Goal: Task Accomplishment & Management: Manage account settings

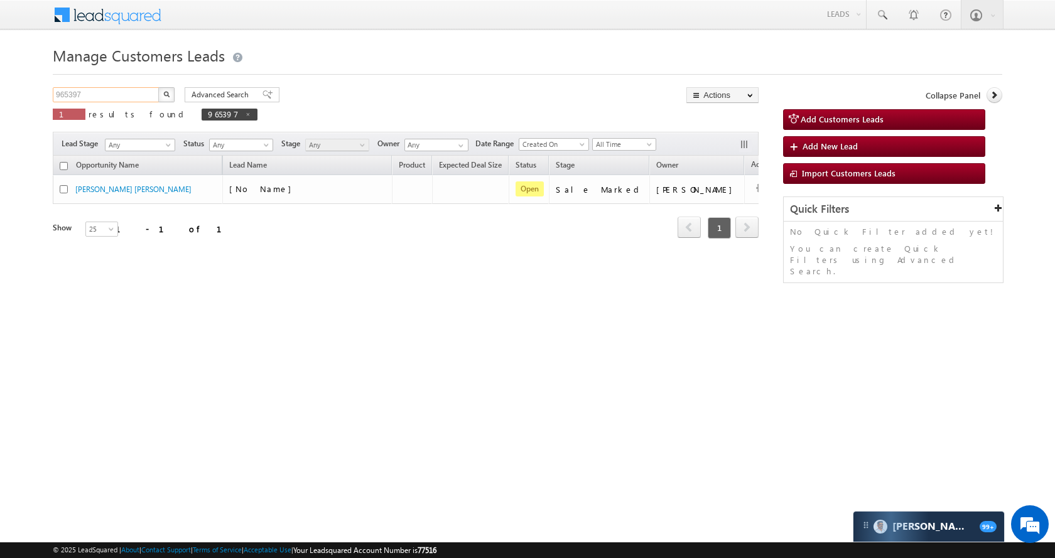
click at [141, 100] on input "965397" at bounding box center [106, 94] width 107 height 15
paste input "74341"
type input "974341"
click at [164, 99] on button "button" at bounding box center [166, 94] width 16 height 15
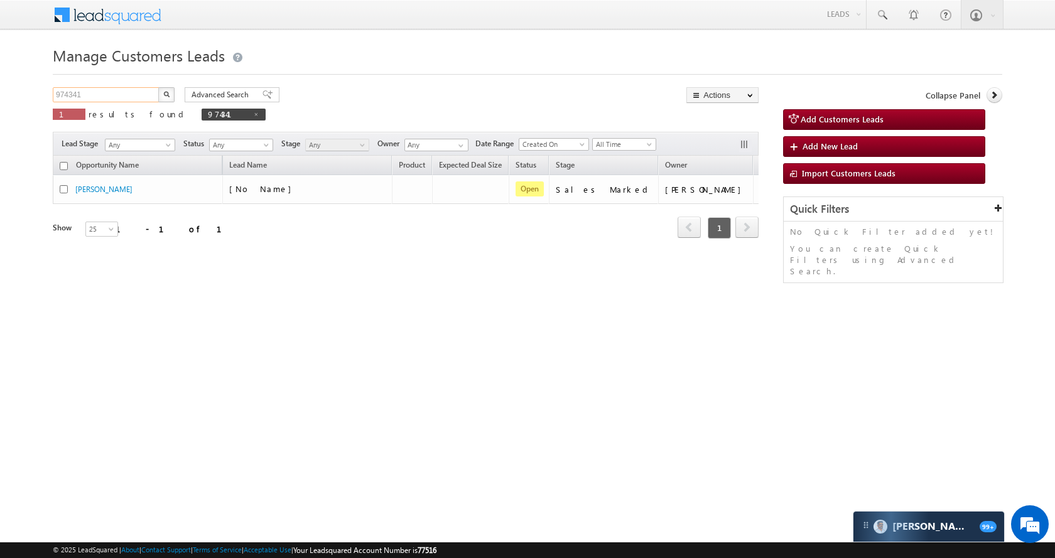
click at [126, 98] on input "974341" at bounding box center [106, 94] width 107 height 15
paste input "1808"
type input "971808"
click at [165, 94] on img "button" at bounding box center [166, 94] width 6 height 6
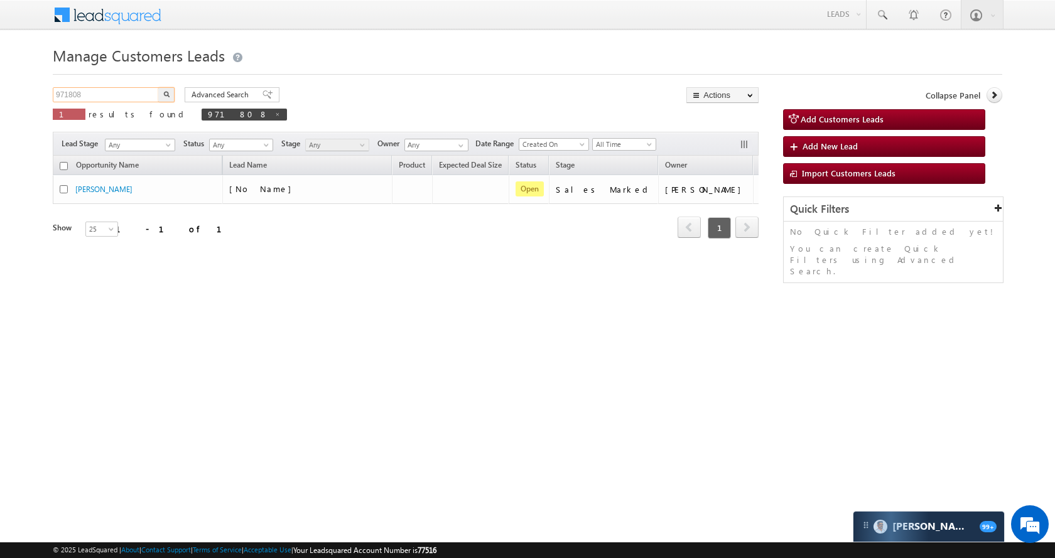
click at [134, 91] on input "971808" at bounding box center [106, 94] width 107 height 15
click at [169, 94] on button "button" at bounding box center [166, 94] width 16 height 15
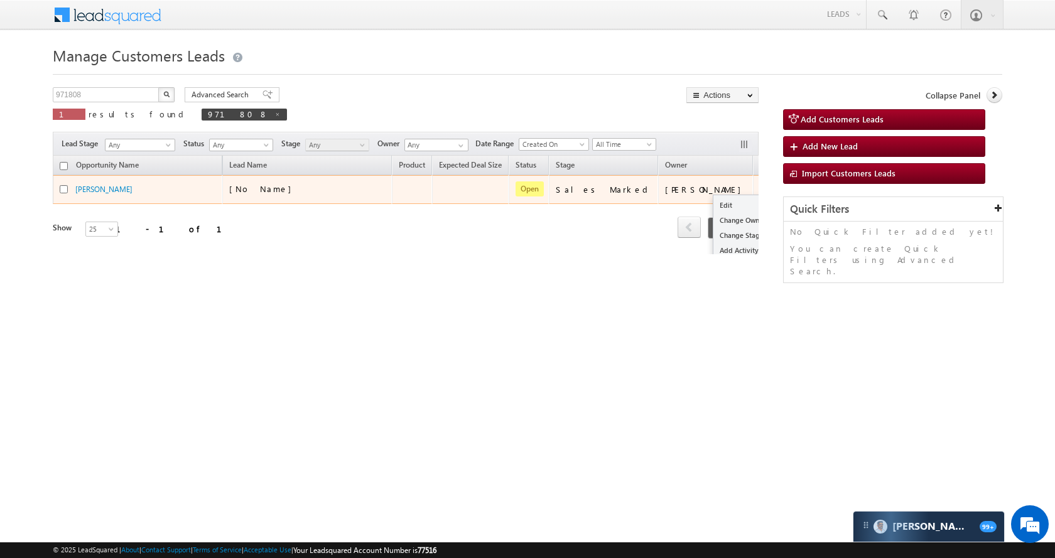
click at [763, 186] on button "button" at bounding box center [769, 189] width 13 height 13
click at [713, 200] on link "Edit" at bounding box center [744, 205] width 63 height 15
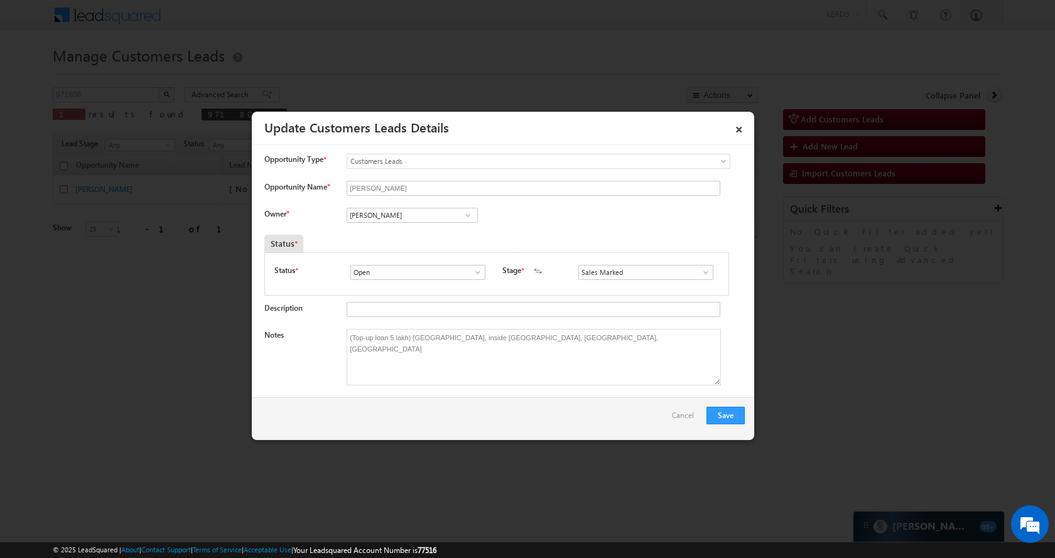
click at [471, 271] on span at bounding box center [477, 272] width 13 height 10
click at [414, 311] on link "Lost" at bounding box center [417, 313] width 134 height 14
click at [701, 270] on span at bounding box center [705, 272] width 13 height 10
click at [481, 271] on span at bounding box center [477, 272] width 13 height 10
click at [452, 293] on link "Won" at bounding box center [417, 300] width 134 height 14
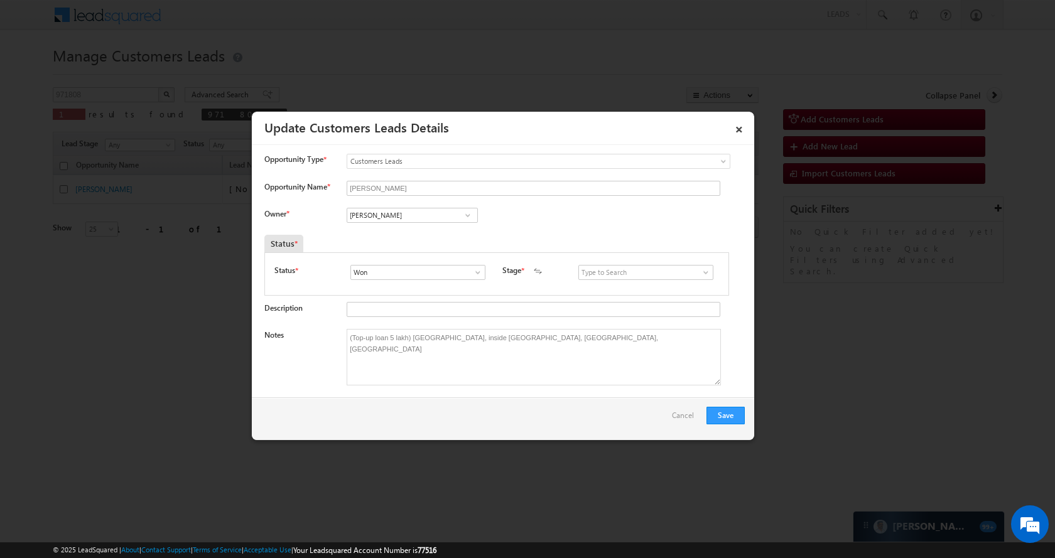
click at [469, 268] on link at bounding box center [474, 272] width 16 height 13
click at [444, 294] on link "Won" at bounding box center [417, 300] width 134 height 14
click at [458, 277] on input "Won" at bounding box center [417, 272] width 135 height 15
click at [474, 277] on link at bounding box center [474, 272] width 16 height 13
click at [457, 289] on link "Open" at bounding box center [417, 287] width 134 height 14
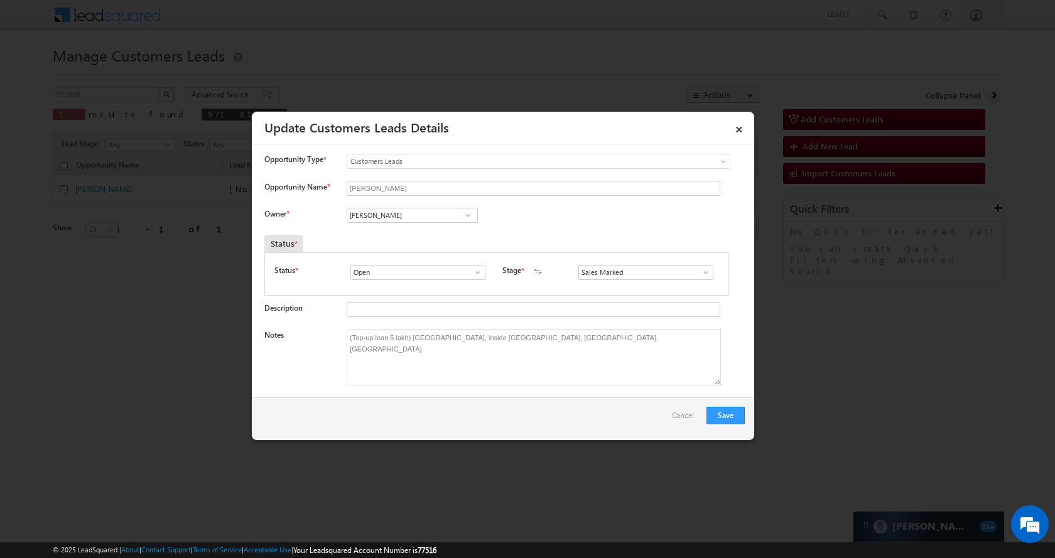
click at [699, 272] on span at bounding box center [705, 272] width 13 height 10
click at [475, 276] on span at bounding box center [477, 272] width 13 height 10
click at [444, 299] on link "Won" at bounding box center [417, 300] width 134 height 14
click at [686, 269] on input at bounding box center [645, 272] width 135 height 15
click at [699, 269] on span at bounding box center [705, 272] width 13 height 10
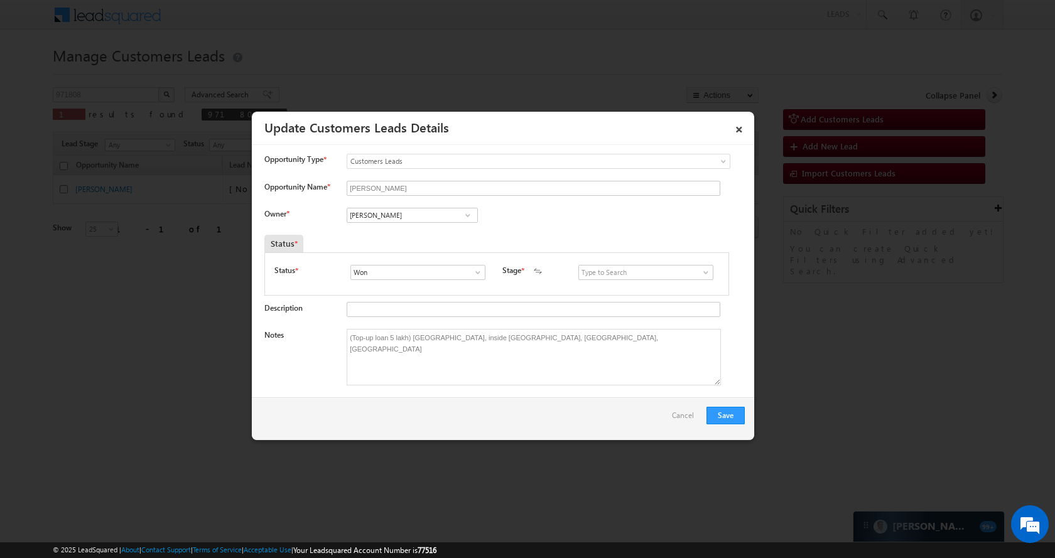
click at [471, 274] on span at bounding box center [477, 272] width 13 height 10
click at [452, 289] on link "Open" at bounding box center [417, 287] width 134 height 14
click at [478, 267] on span at bounding box center [477, 272] width 13 height 10
click at [428, 316] on link "Lost" at bounding box center [417, 313] width 134 height 14
type input "Lost"
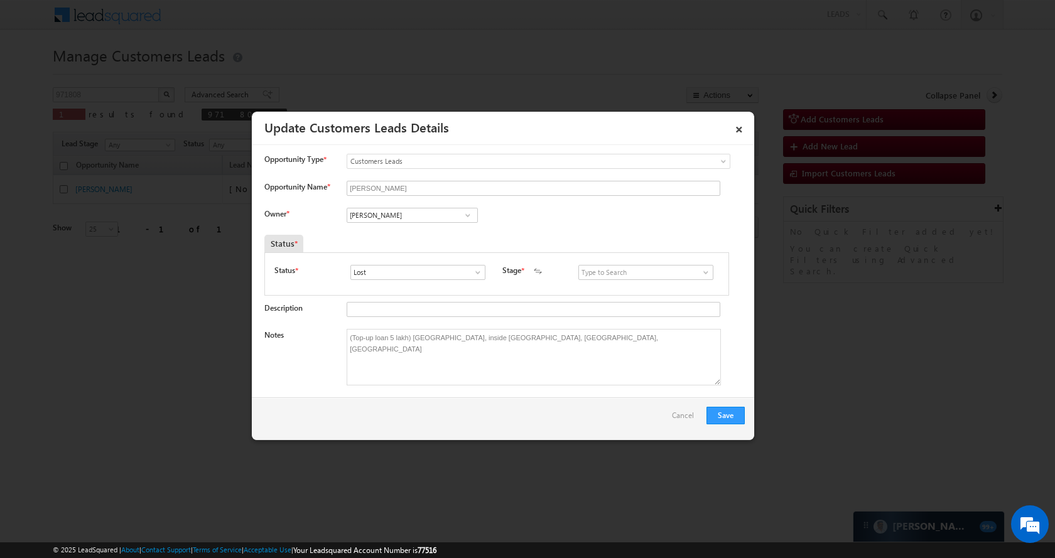
click at [699, 274] on span at bounding box center [705, 272] width 13 height 10
click at [663, 300] on link "Not Eligible" at bounding box center [645, 300] width 134 height 14
type input "Not Eligible"
click at [723, 414] on button "Save" at bounding box center [725, 416] width 38 height 18
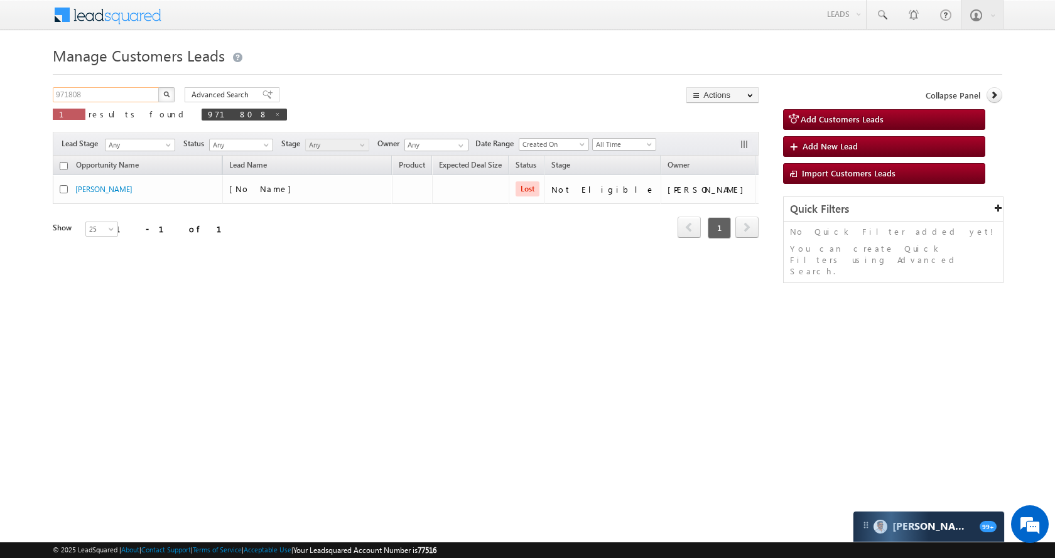
click at [117, 94] on input "971808" at bounding box center [106, 94] width 107 height 15
paste input "6073"
click at [173, 90] on button "button" at bounding box center [166, 94] width 16 height 15
click at [104, 94] on input "976073" at bounding box center [106, 94] width 107 height 15
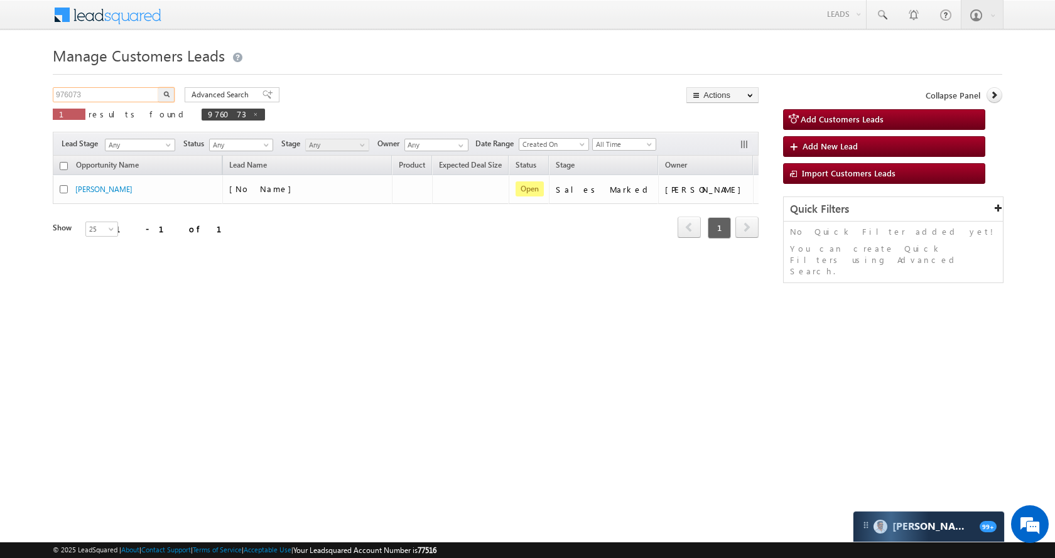
click at [104, 94] on input "976073" at bounding box center [106, 94] width 107 height 15
paste input "0578"
type input "970578"
click at [158, 92] on button "button" at bounding box center [166, 94] width 16 height 15
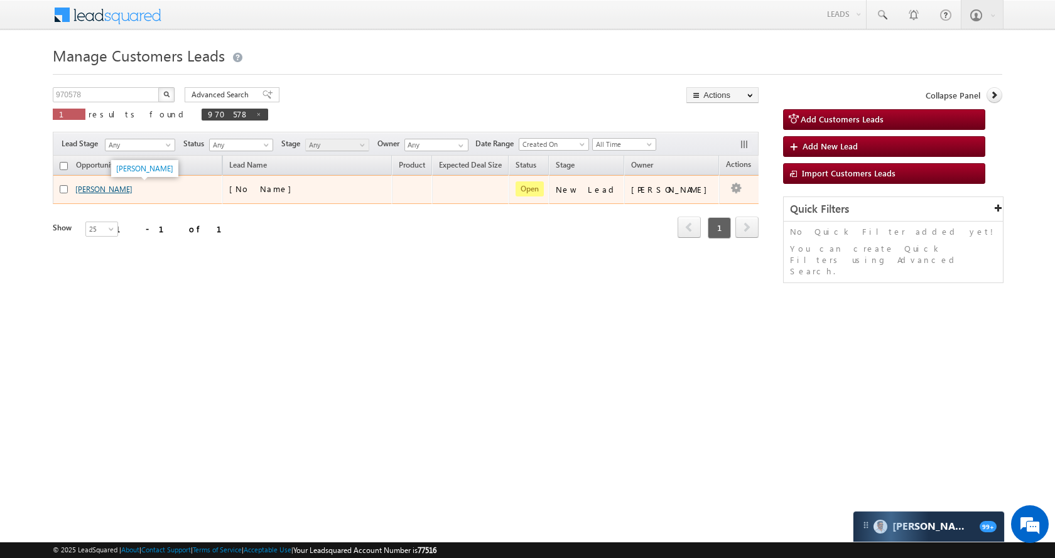
click at [105, 191] on link "[PERSON_NAME]" at bounding box center [103, 189] width 57 height 9
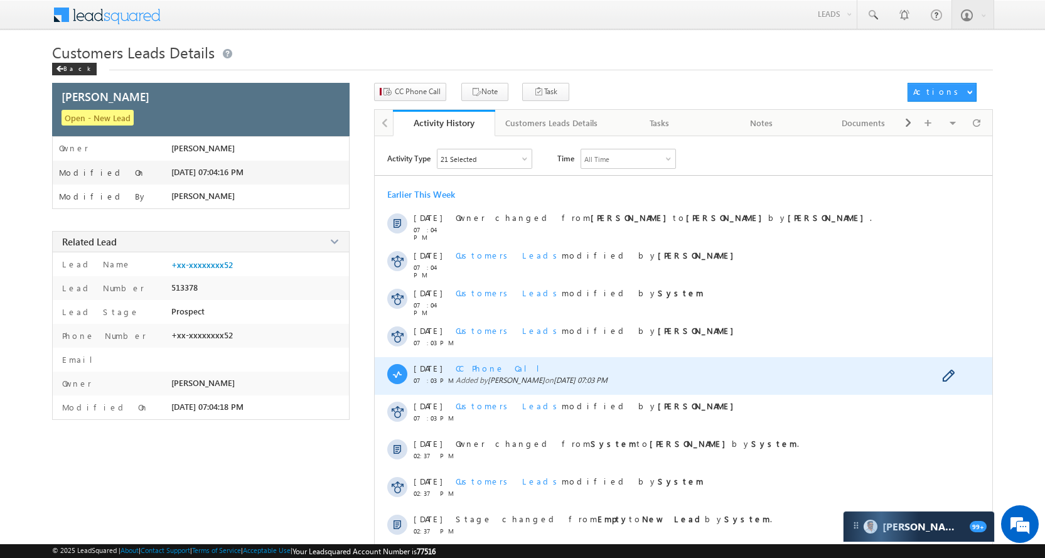
click at [495, 361] on div "CC Phone Call Added by Rubi Yadav on 08 Oct 2025 07:03 PM" at bounding box center [698, 376] width 484 height 38
click at [495, 366] on span "CC Phone Call" at bounding box center [503, 368] width 94 height 11
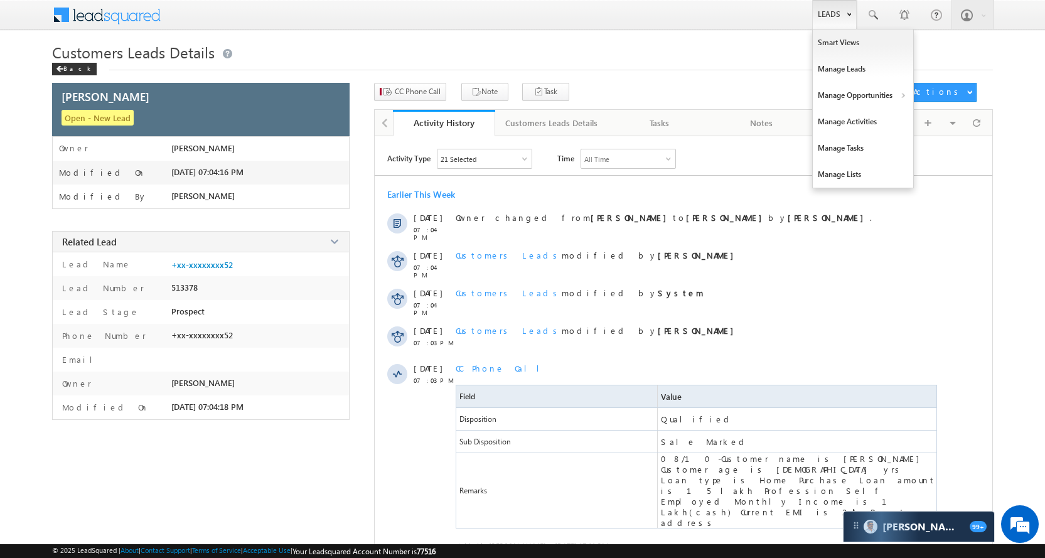
click at [828, 17] on link "Leads" at bounding box center [834, 14] width 45 height 29
click at [859, 98] on link "Manage Opportunities" at bounding box center [863, 95] width 100 height 26
click at [964, 121] on link "Customers Leads" at bounding box center [972, 122] width 115 height 26
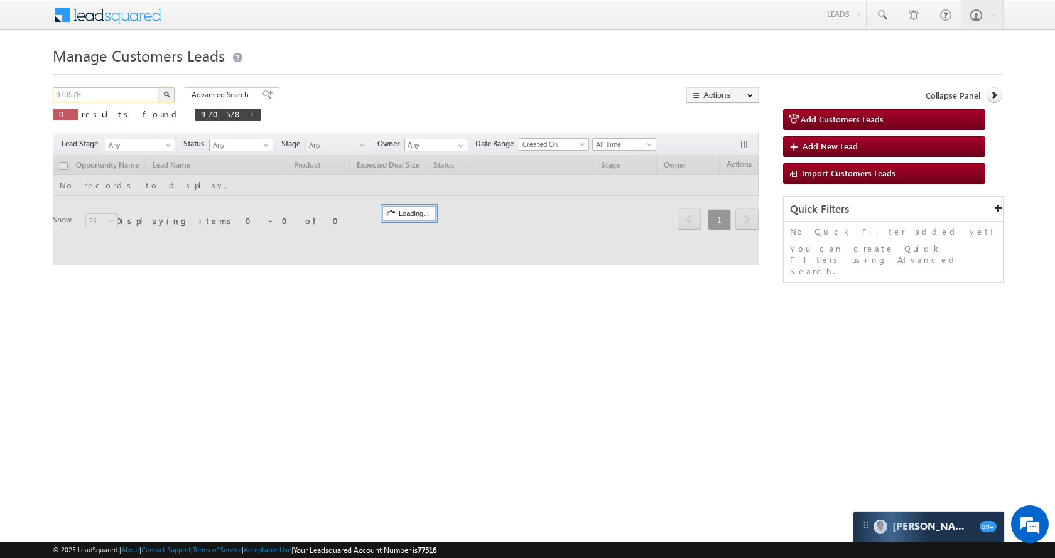
click at [128, 96] on input "970578" at bounding box center [106, 94] width 107 height 15
paste input "5953"
type input "975953"
click at [163, 95] on img "button" at bounding box center [166, 94] width 6 height 6
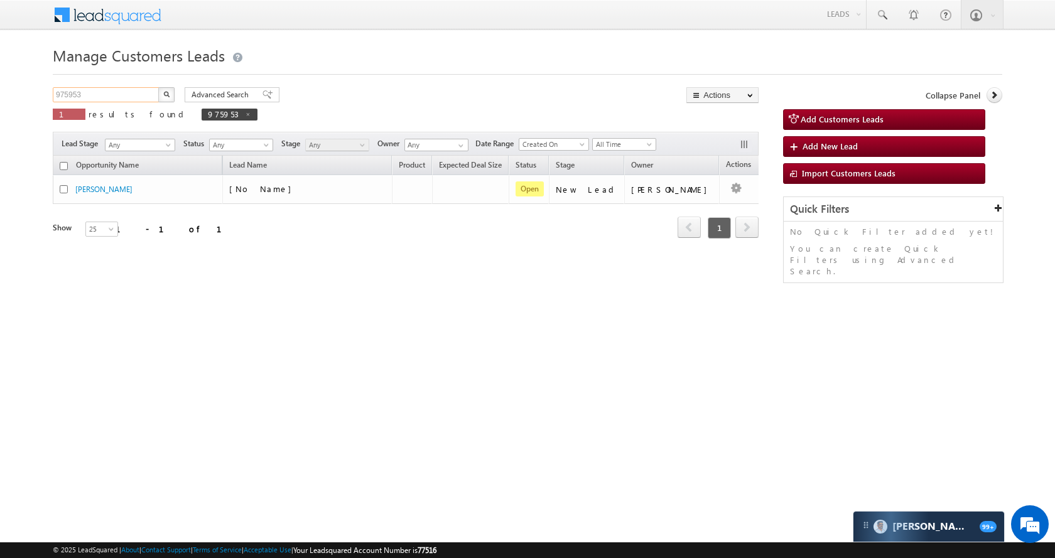
click at [116, 94] on input "975953" at bounding box center [106, 94] width 107 height 15
click at [134, 81] on div "Manage Customers Leads 975953 X 1 results found 975953 Advanced Search Advanced…" at bounding box center [527, 199] width 949 height 314
click at [132, 94] on input "975953" at bounding box center [106, 94] width 107 height 15
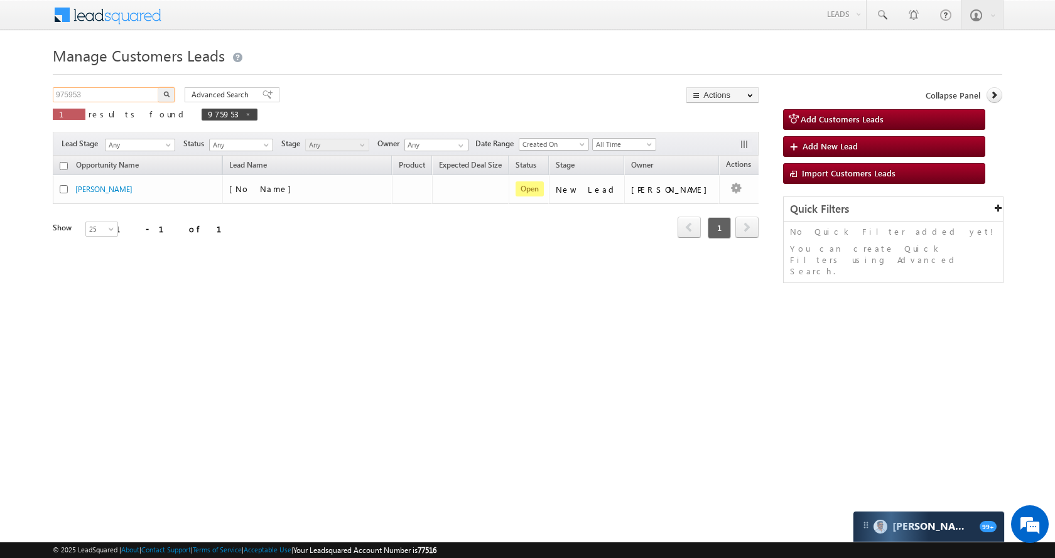
paste input "55918"
click at [166, 96] on img "button" at bounding box center [166, 94] width 6 height 6
click at [115, 93] on input "955918" at bounding box center [106, 94] width 107 height 15
paste input "7056"
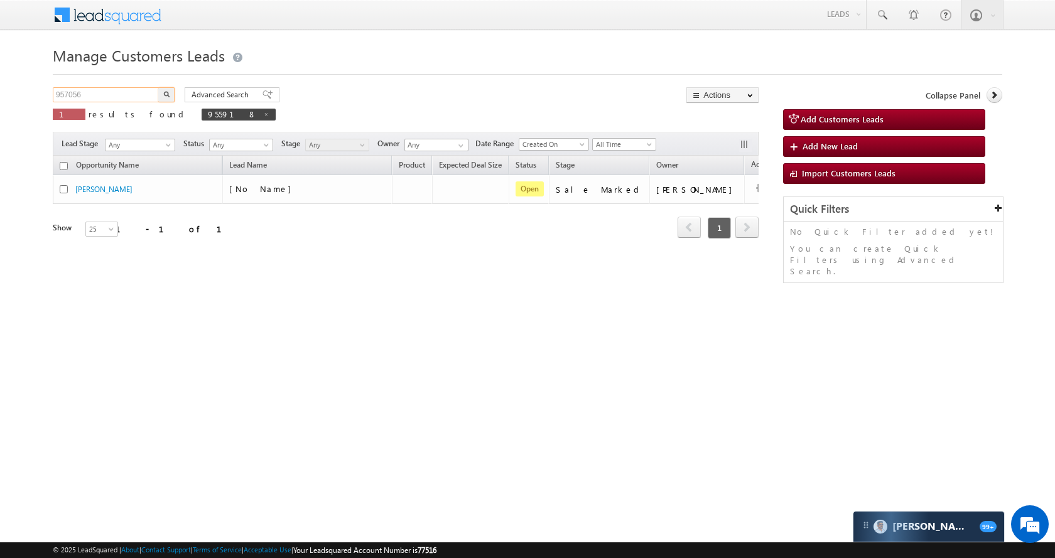
type input "957056"
click at [172, 97] on button "button" at bounding box center [166, 94] width 16 height 15
